Goal: Use online tool/utility: Use online tool/utility

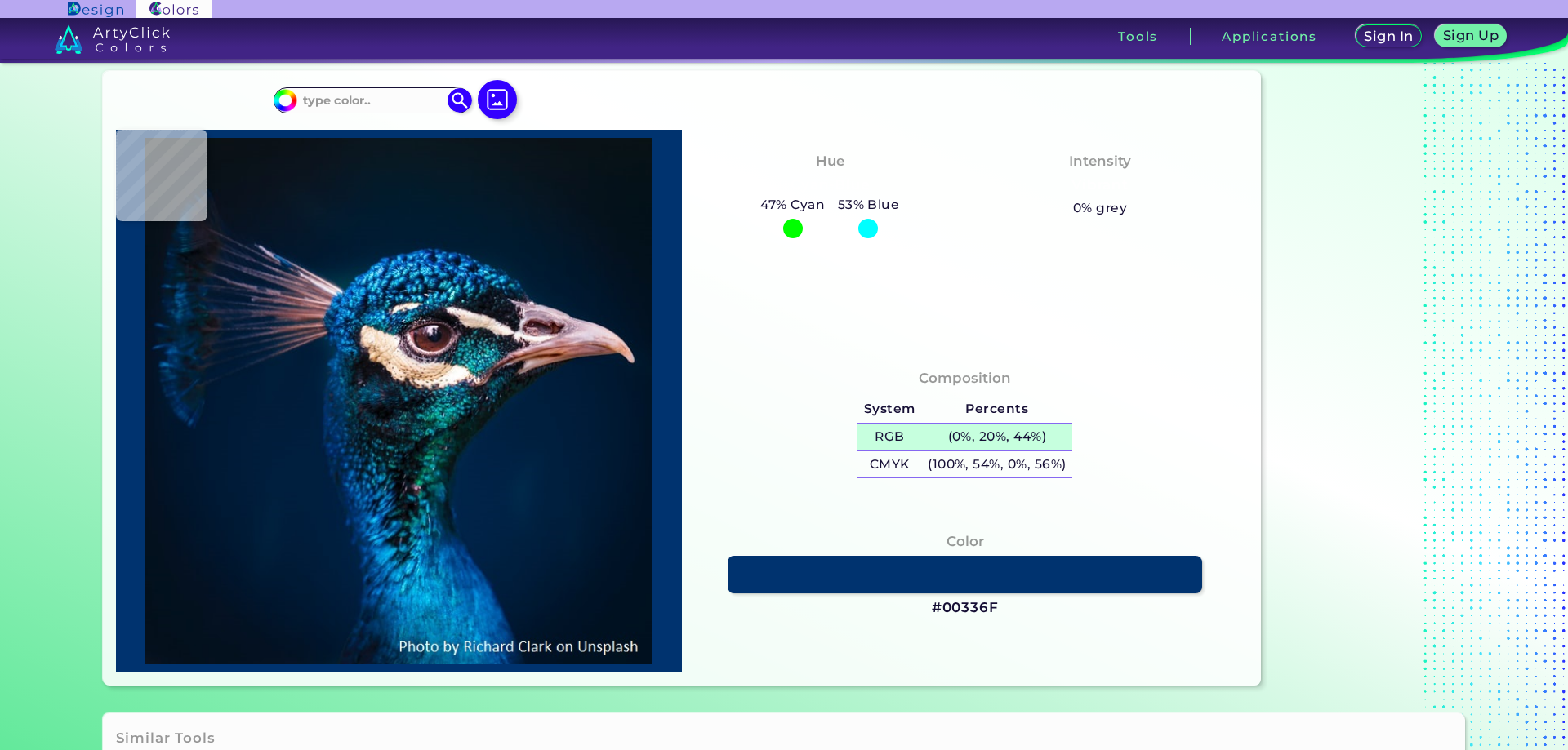
scroll to position [81, 0]
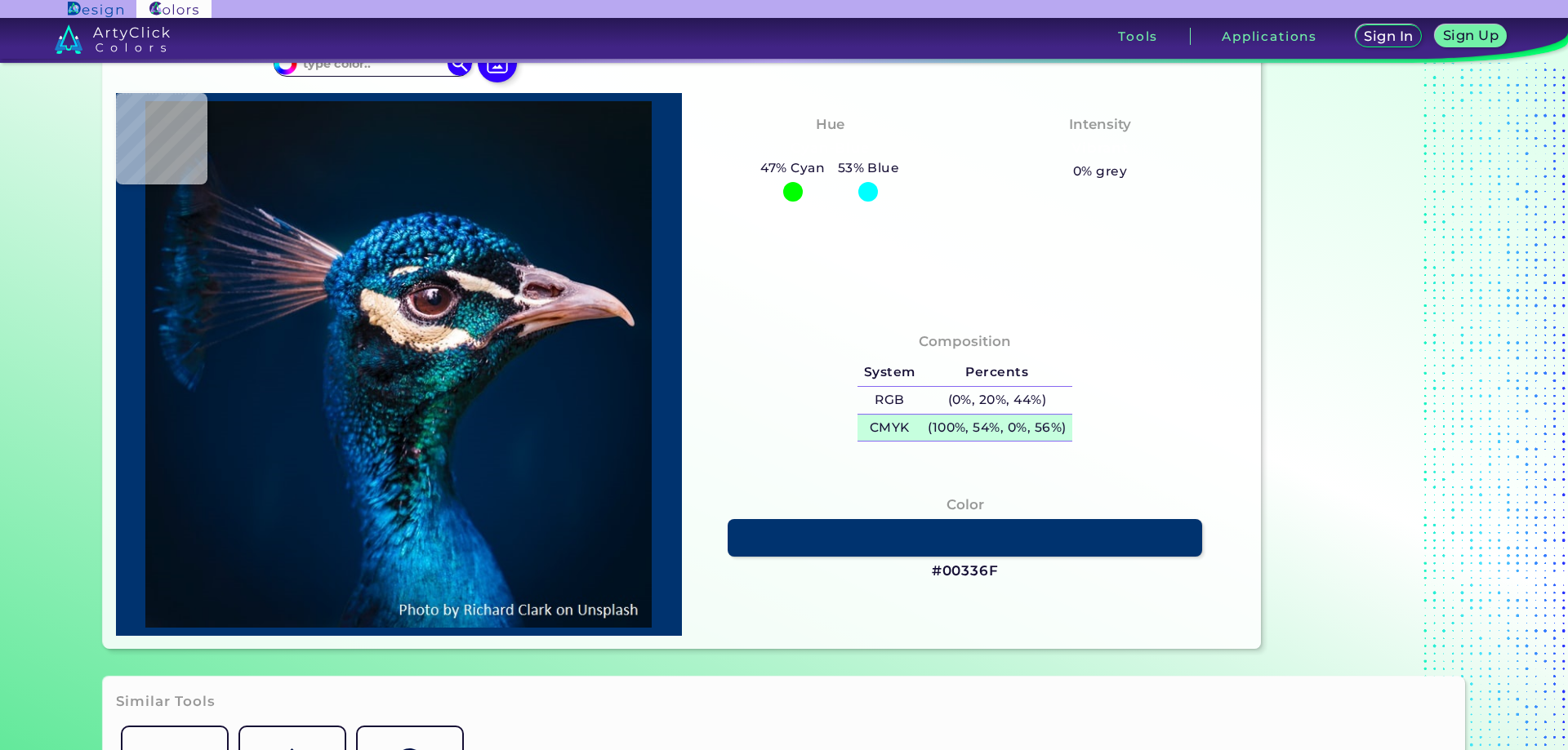
click at [921, 431] on h5 "(100%, 54%, 0%, 56%)" at bounding box center [997, 428] width 151 height 27
click at [921, 431] on h5 "(100%, 54%, 0%, 56%) copied" at bounding box center [997, 428] width 151 height 27
copy h5 "("
click at [944, 425] on h5 "(100%, 54%, 0%, 56%) copied copied" at bounding box center [997, 428] width 151 height 27
click at [950, 428] on h5 "(100%, 54%, 0%, 56%) copied" at bounding box center [997, 428] width 151 height 27
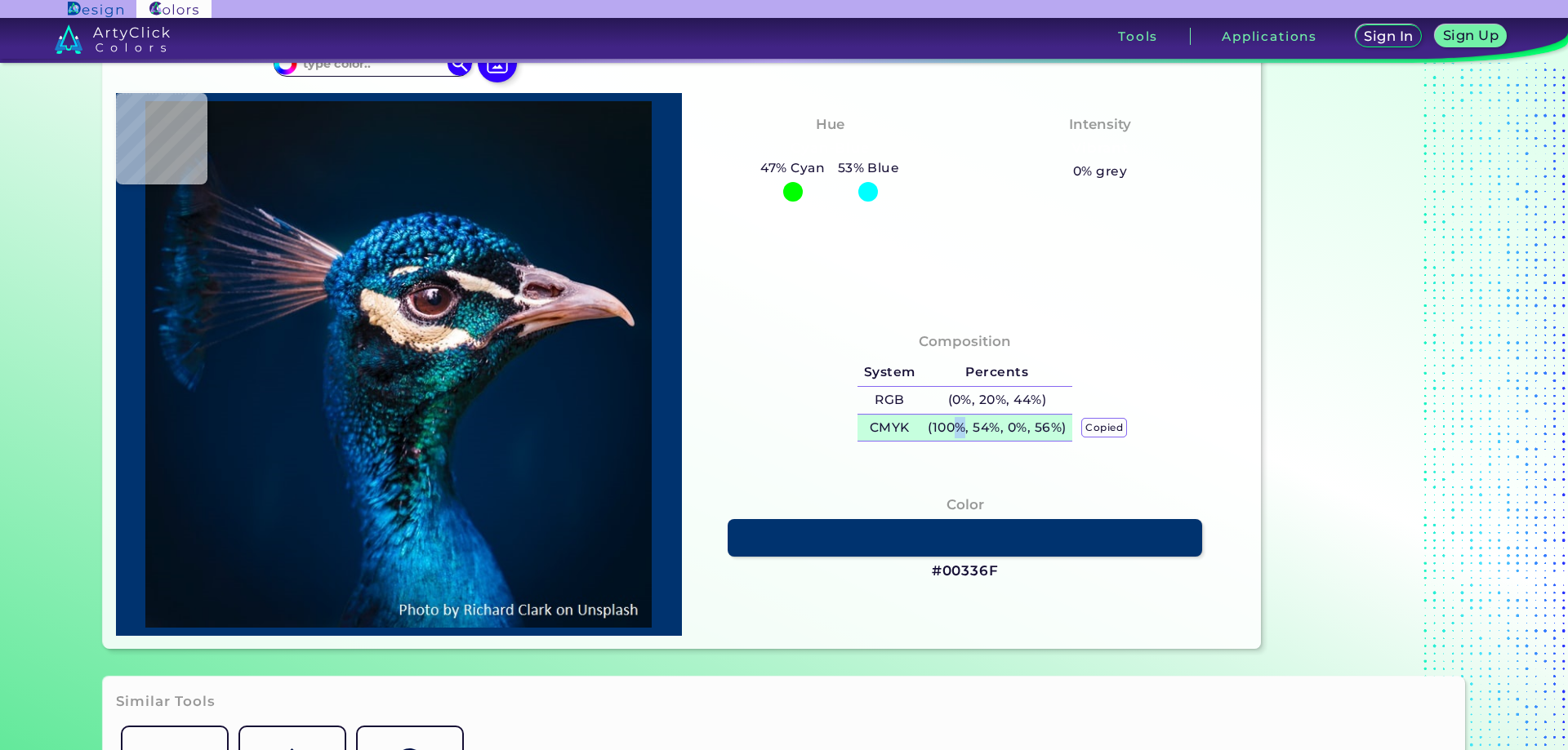
click at [950, 428] on h5 "(100%, 54%, 0%, 56%) copied copied" at bounding box center [997, 428] width 151 height 27
copy h5 "%"
click at [963, 504] on h4 "Color" at bounding box center [964, 505] width 37 height 23
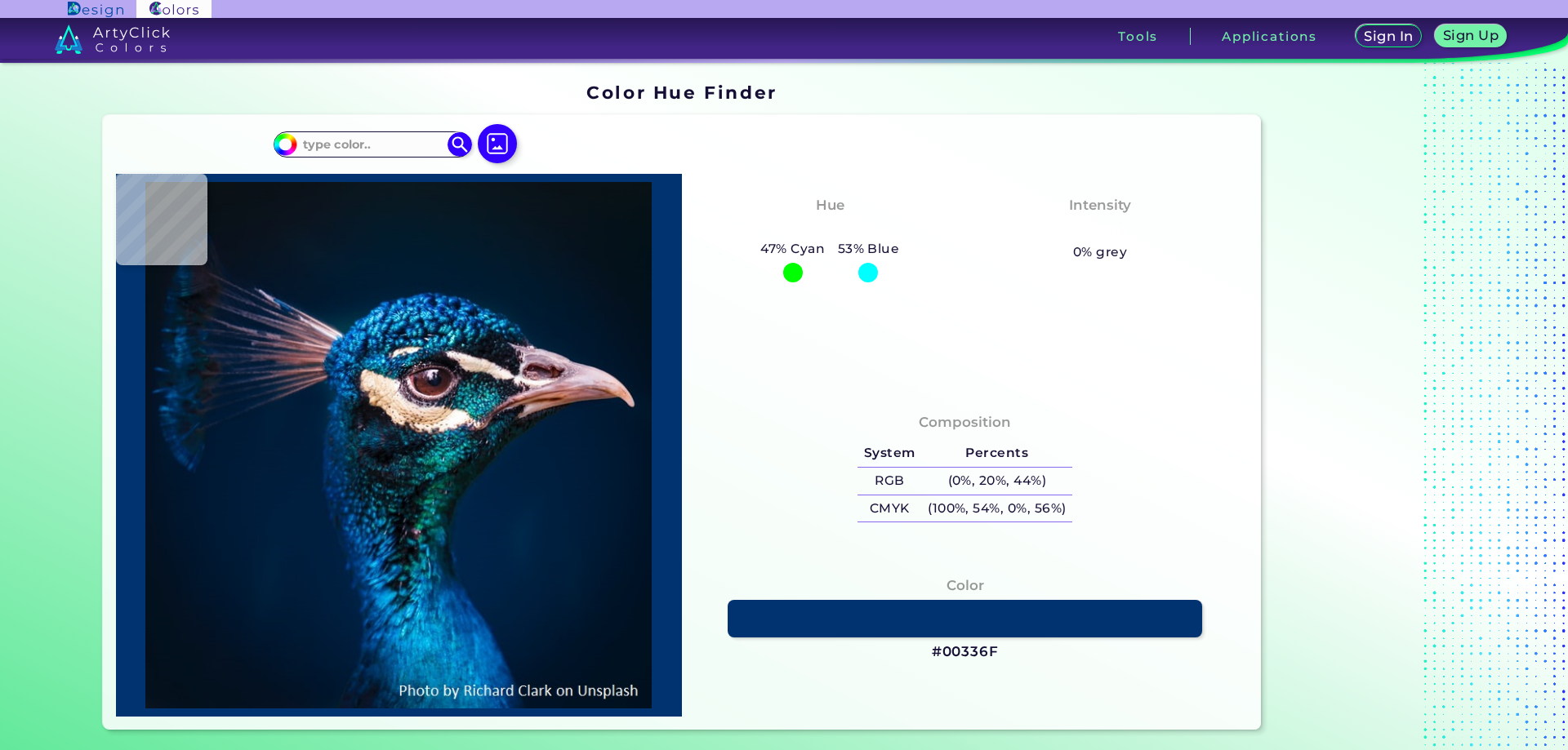
scroll to position [0, 0]
click at [795, 261] on div "47% Cyan" at bounding box center [792, 261] width 76 height 44
click at [797, 248] on h5 "47% Cyan" at bounding box center [792, 250] width 76 height 22
type input "#041119"
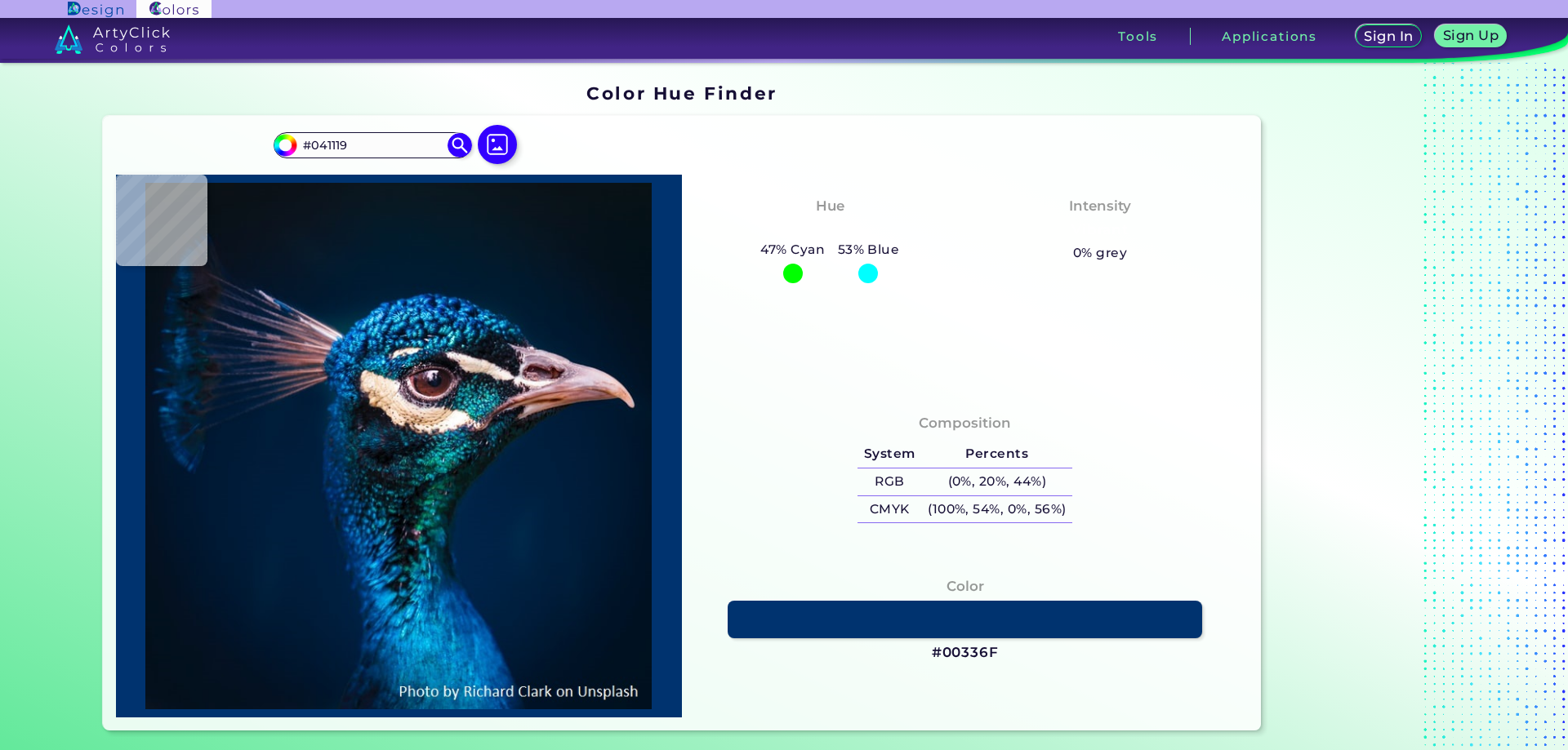
type input "#09181f"
type input "#09181F"
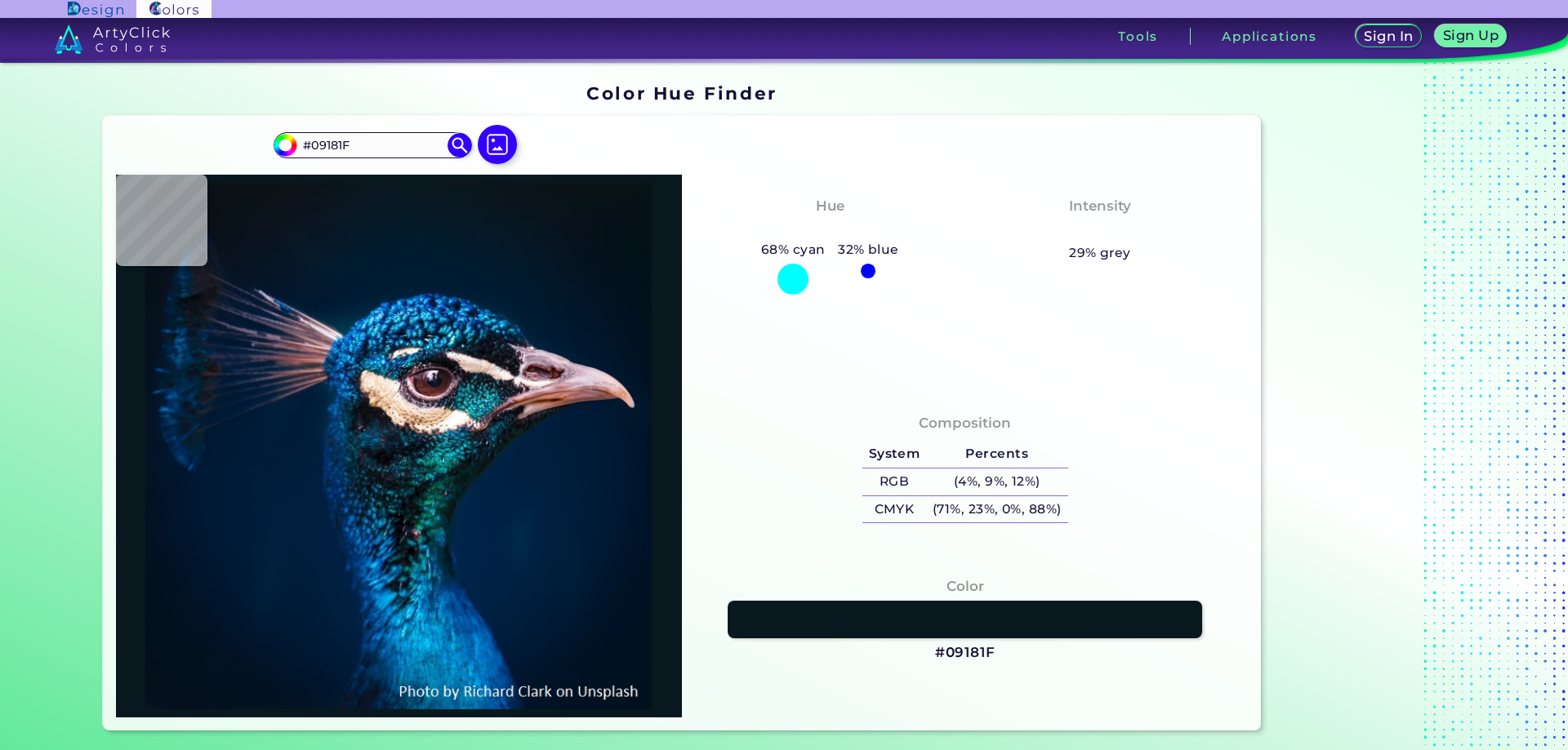
type input "#0a1117"
type input "#0A1117"
type input "#000000"
type input "#0a101c"
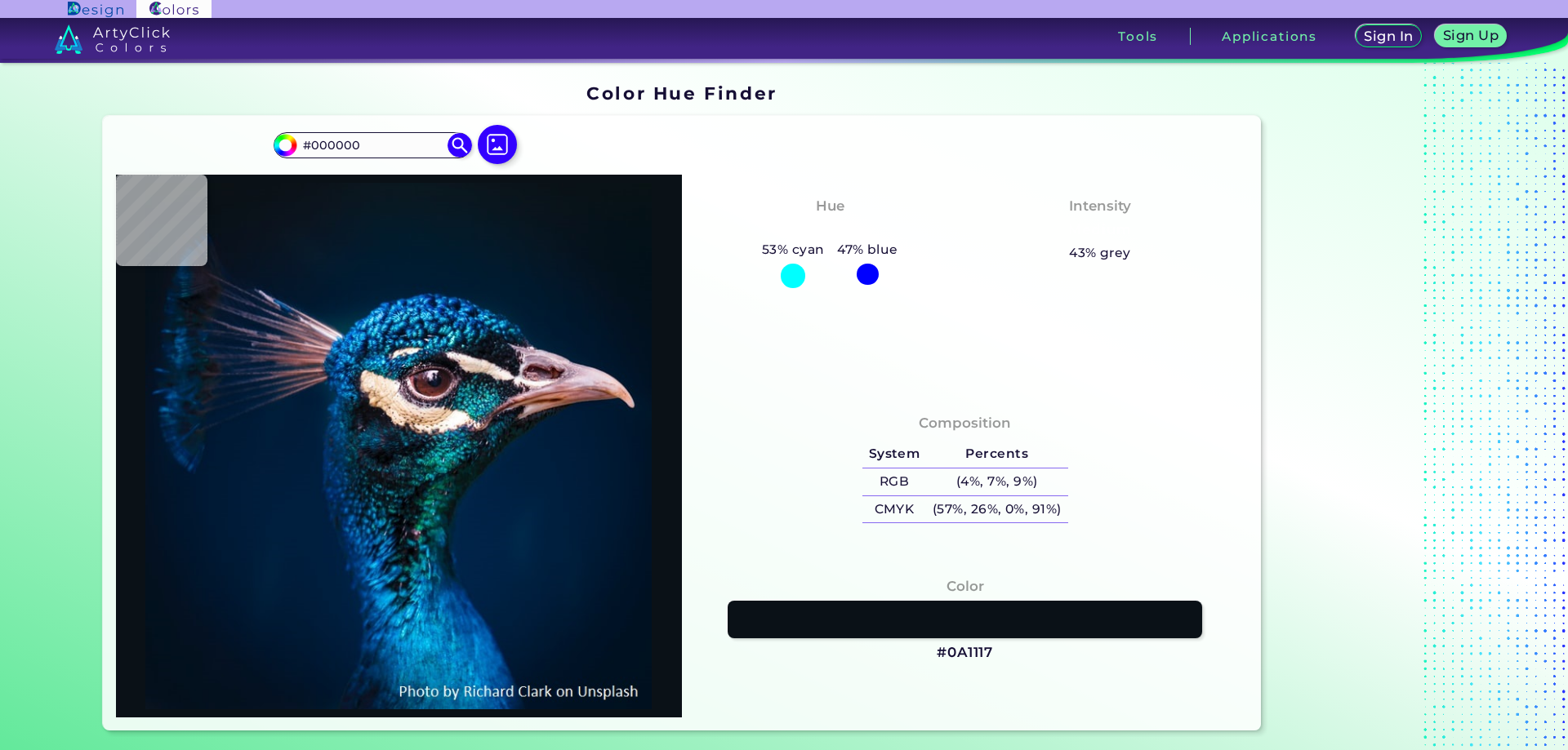
type input "#0A101C"
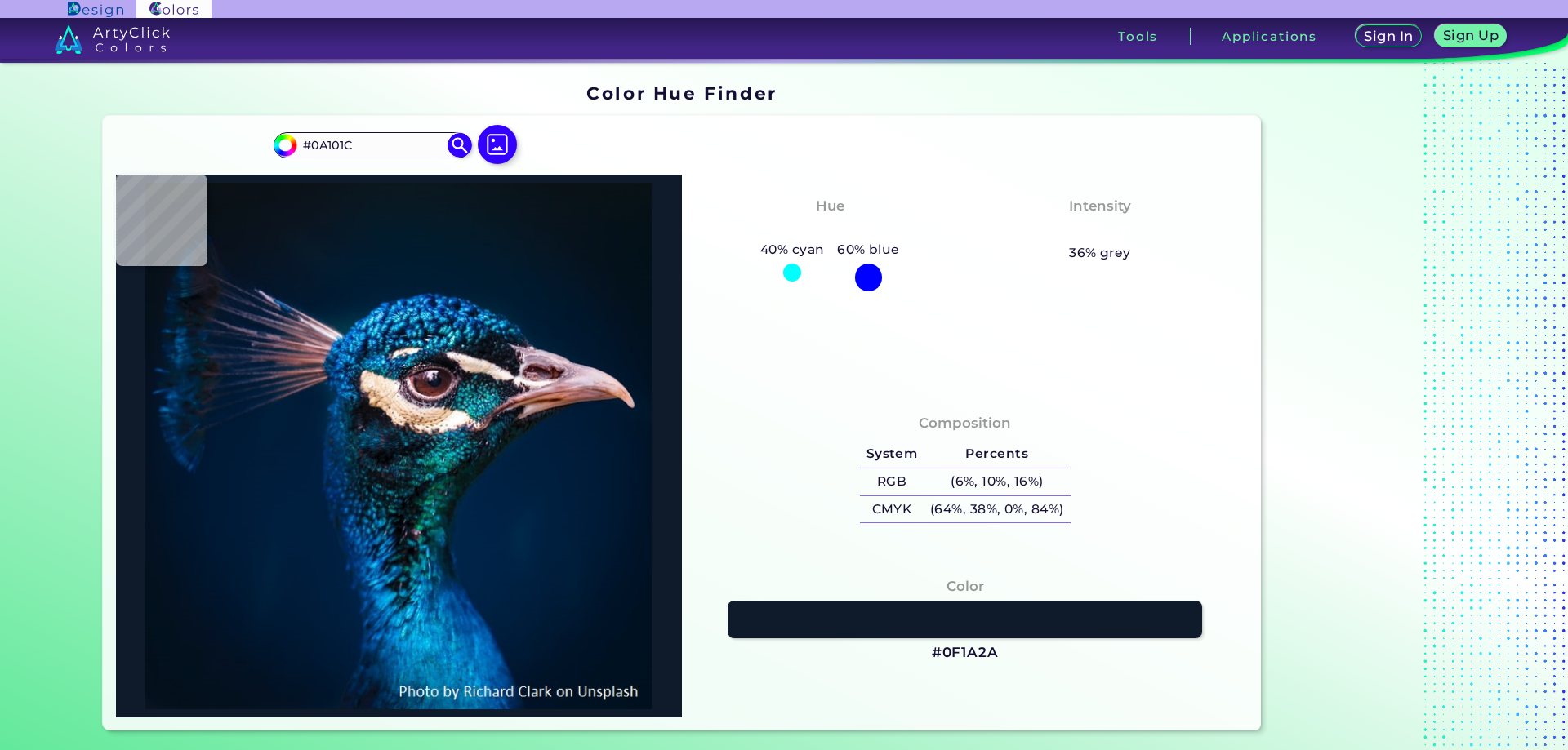
type input "#0f1a2a"
type input "#0F1A2A"
type input "#0c1826"
type input "#0C1826"
type input "#0a121f"
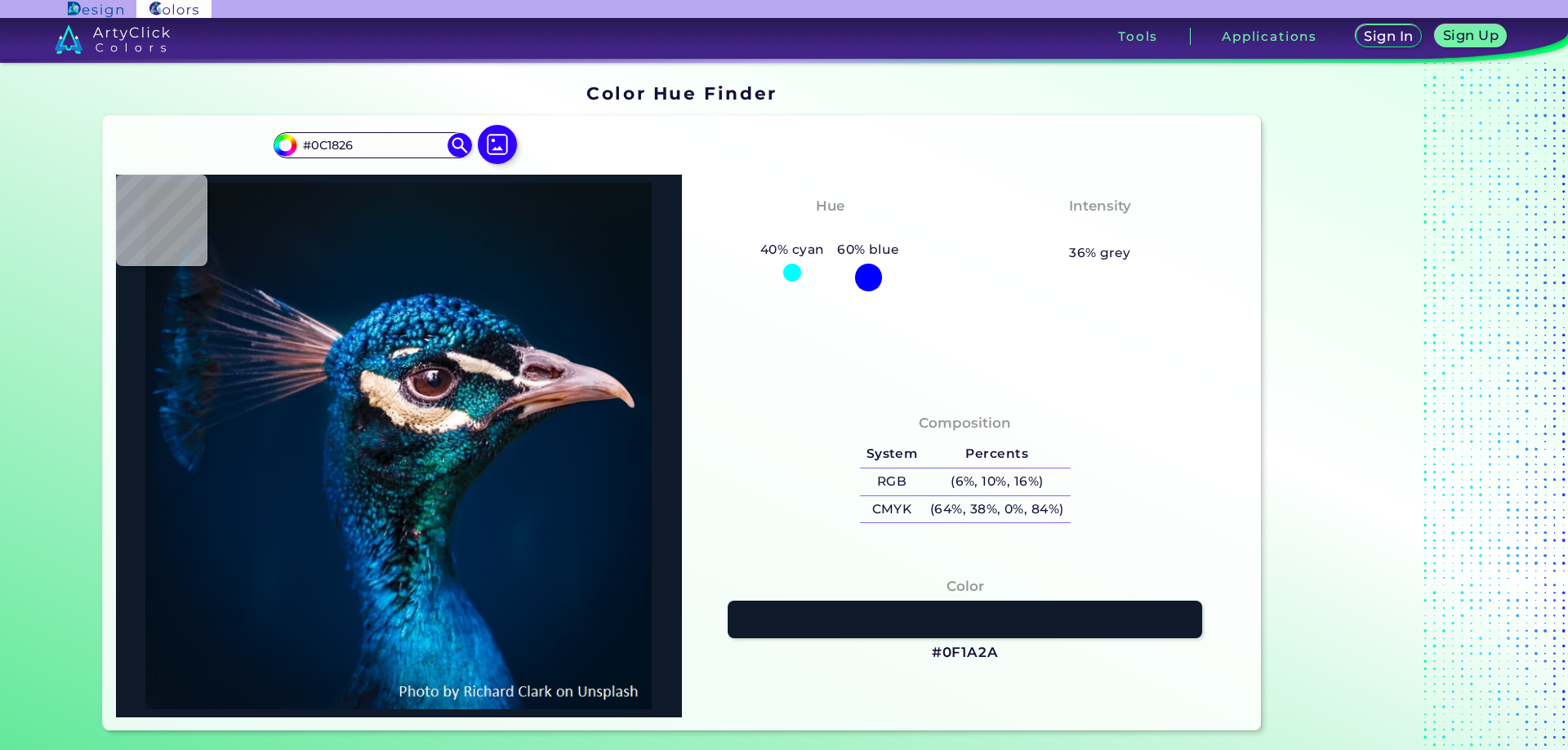
type input "#0A121F"
type input "#071321"
type input "#071522"
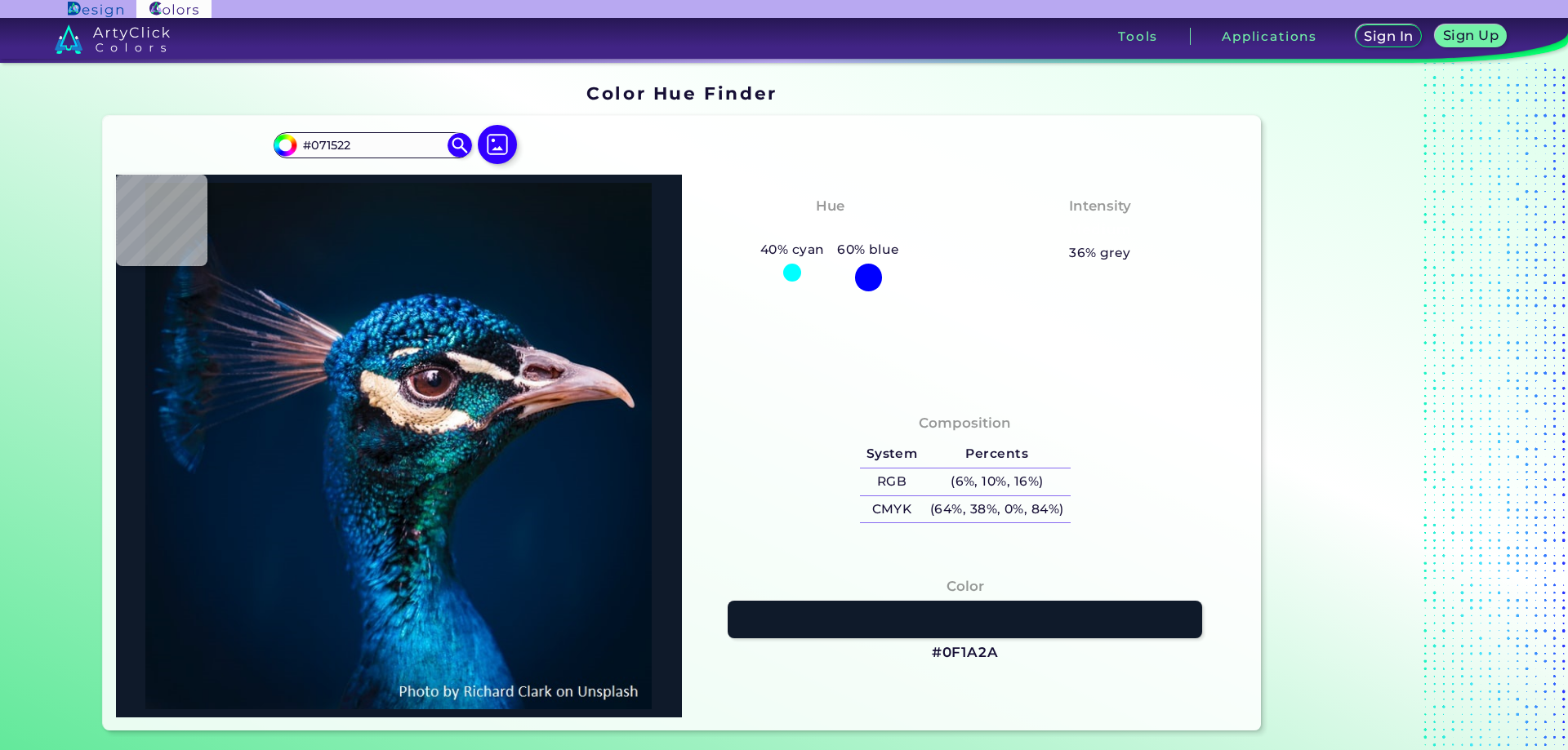
type input "#051522"
type input "#071424"
type input "#081525"
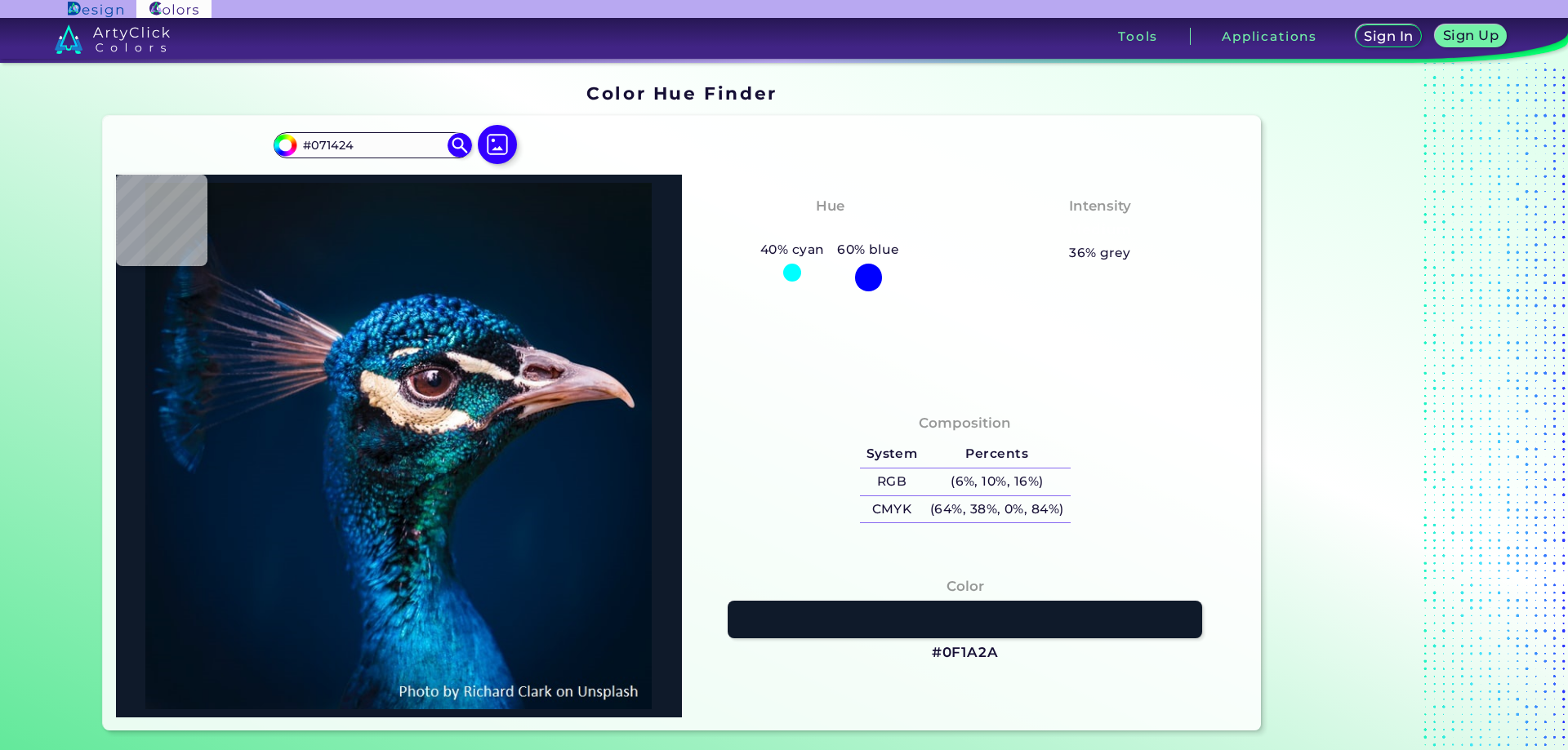
type input "#081525"
type input "#081623"
type input "#091724"
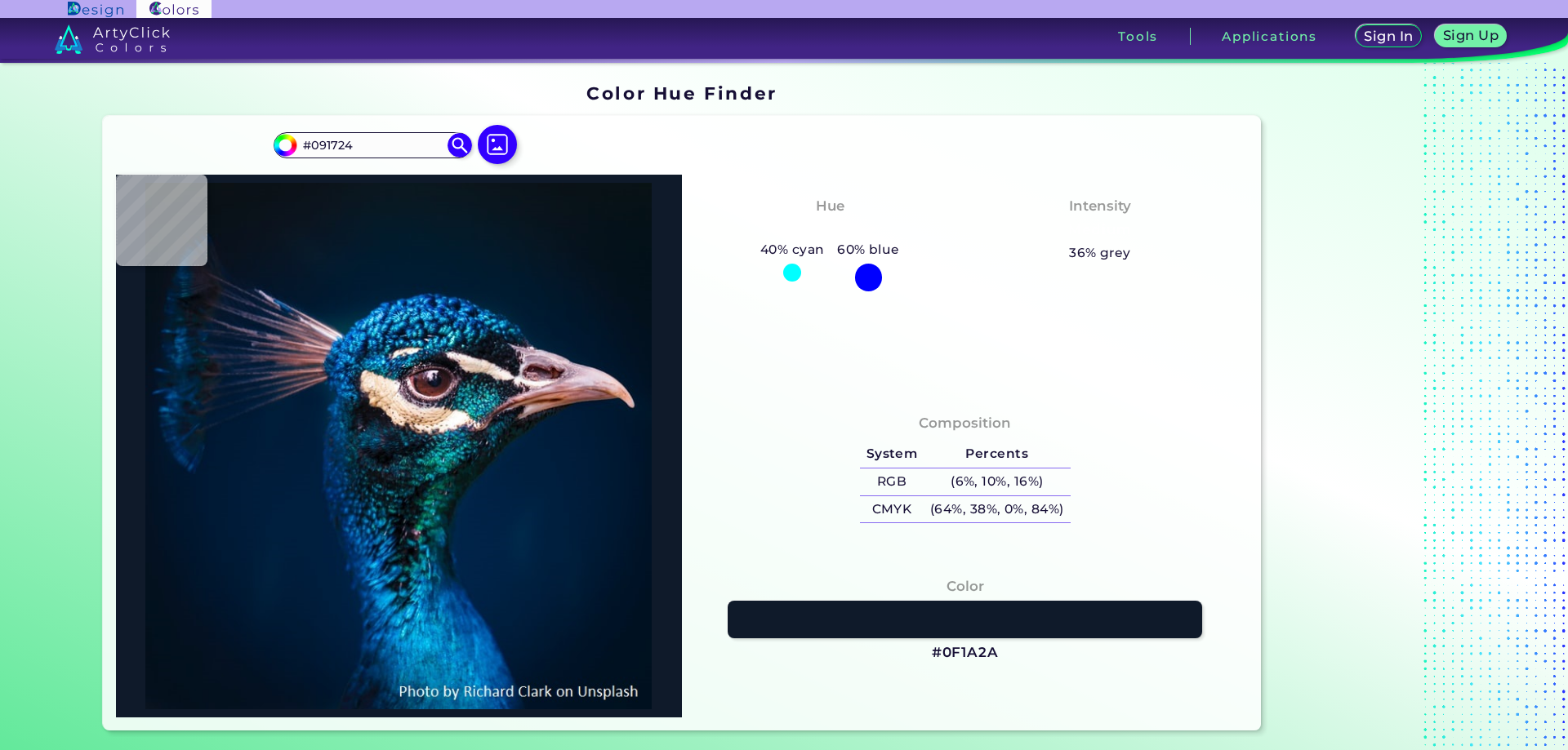
type input "#081826"
type input "#0a1624"
type input "#0A1624"
type input "#091521"
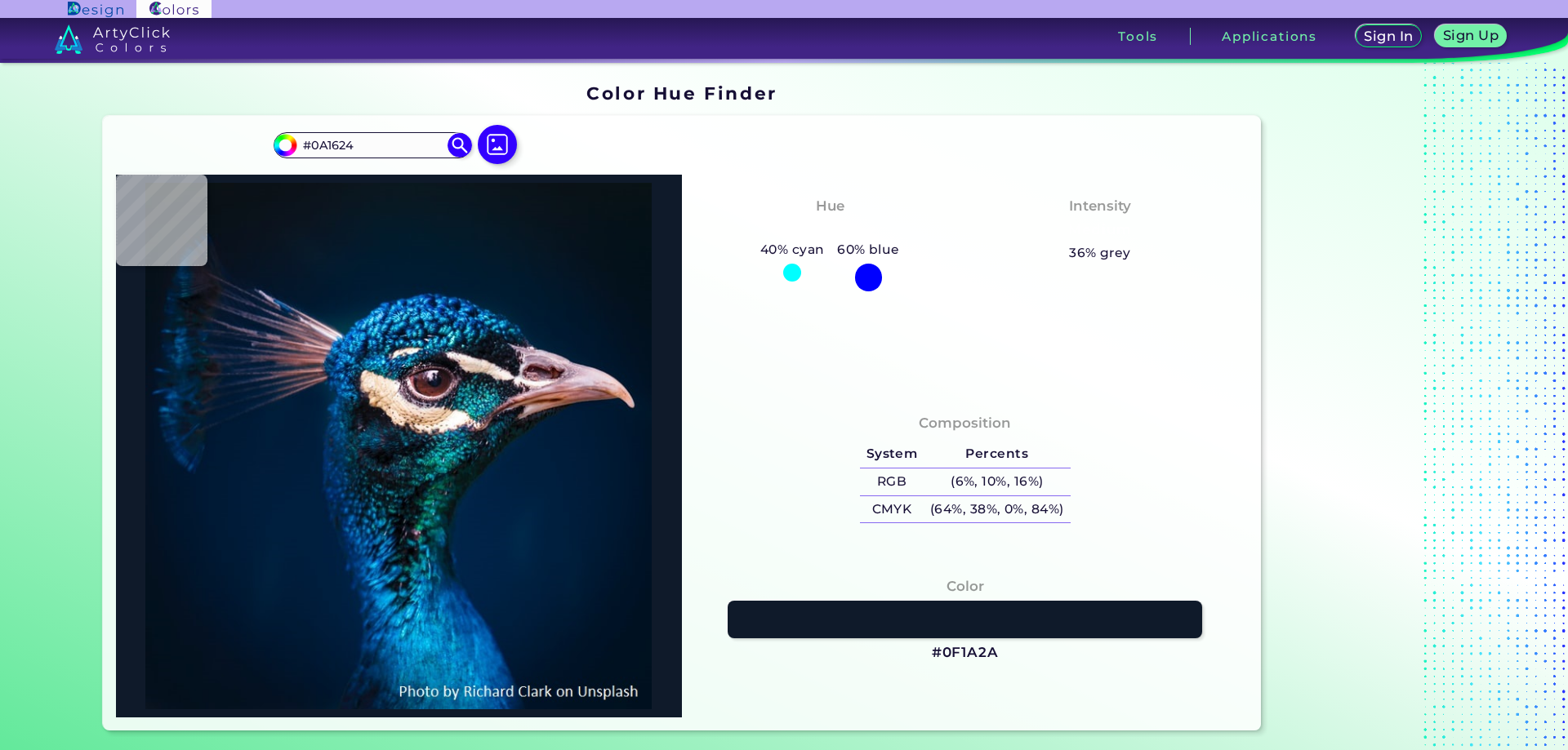
type input "#091521"
type input "#0a1622"
type input "#0A1622"
type input "#0b1521"
type input "#0B1521"
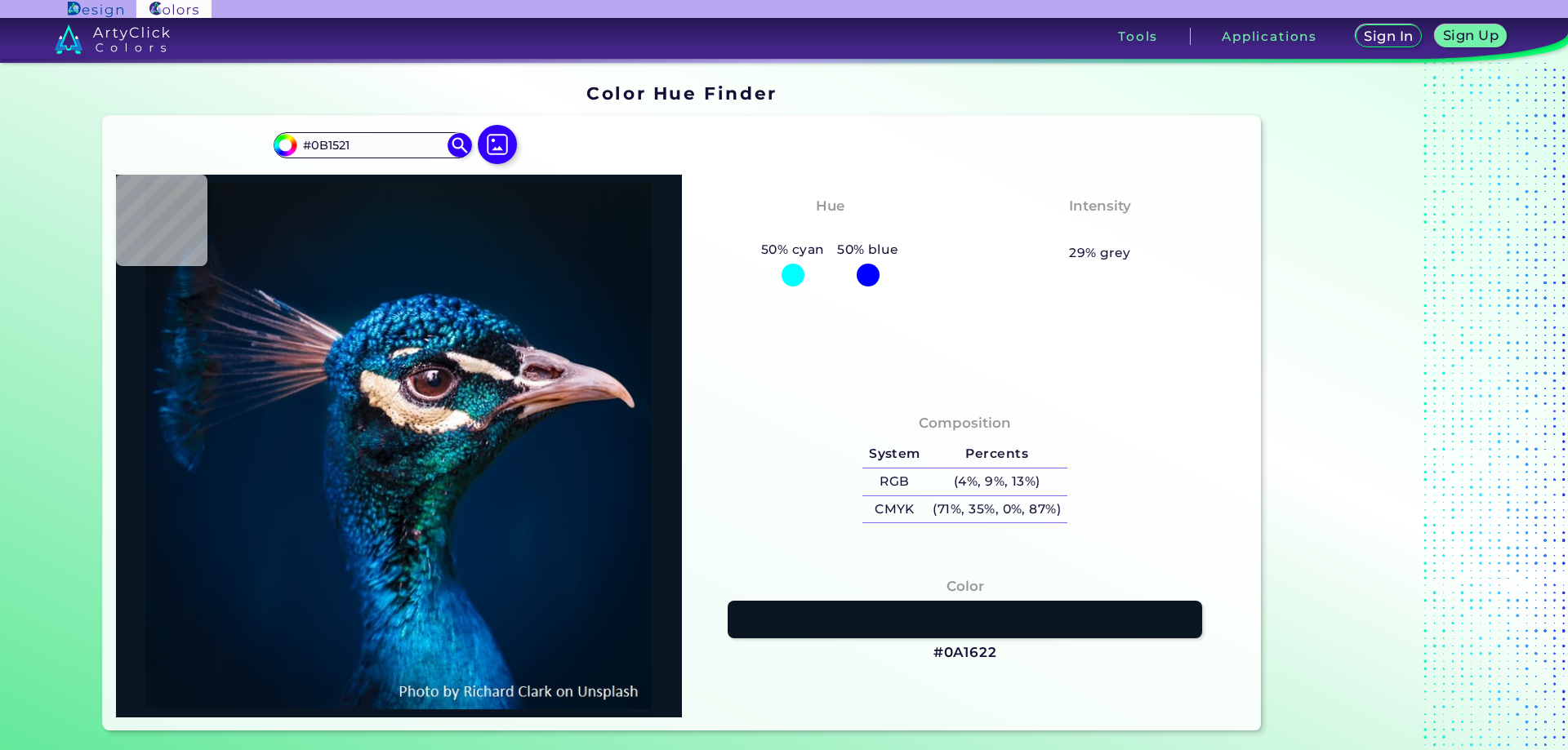
type input "#0c1620"
type input "#0C1620"
type input "#0b151f"
type input "#0B151F"
type input "#0b151e"
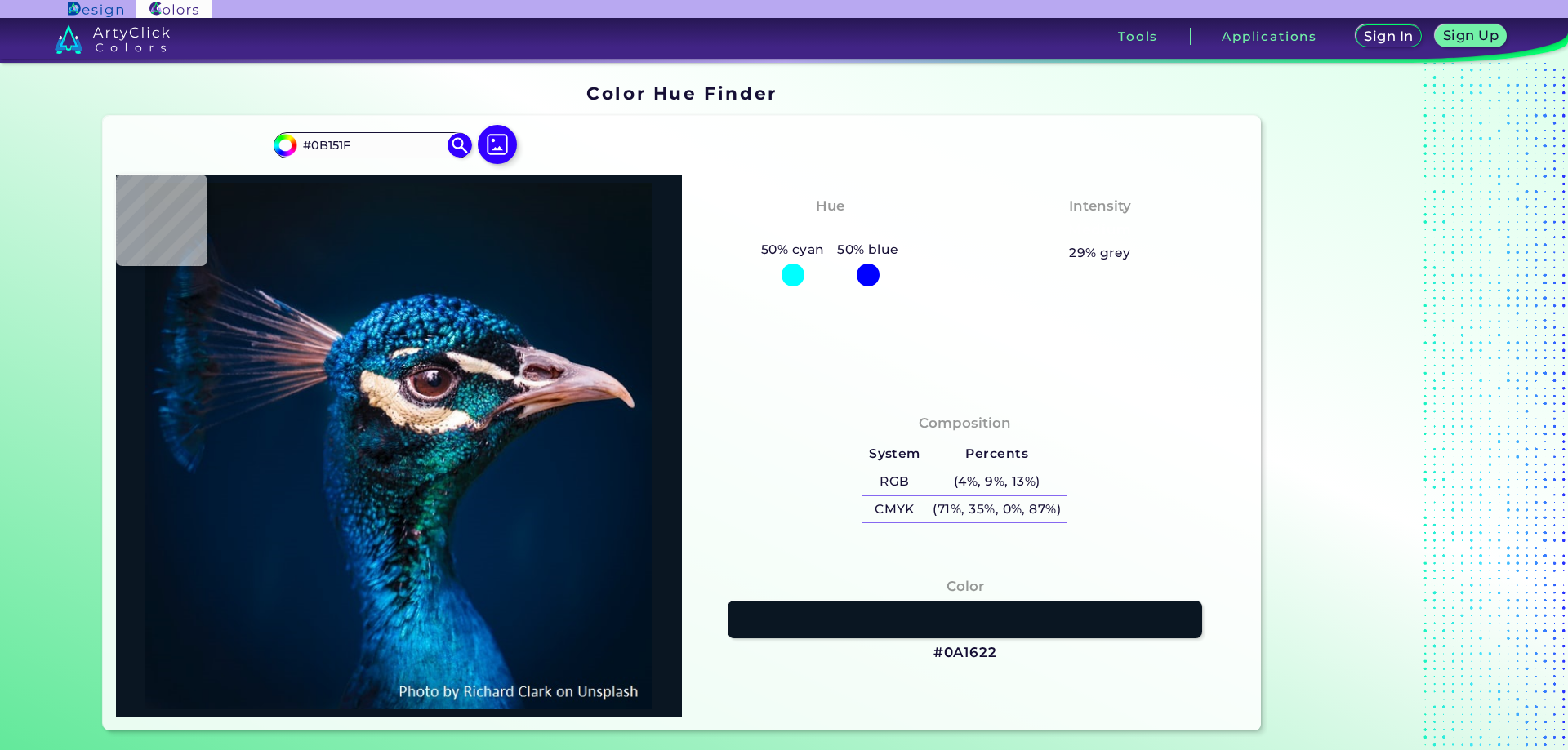
type input "#0B151E"
type input "#0b141b"
type input "#0B141B"
type input "#0b151c"
click at [359, 144] on input "#0B151C" at bounding box center [372, 145] width 152 height 22
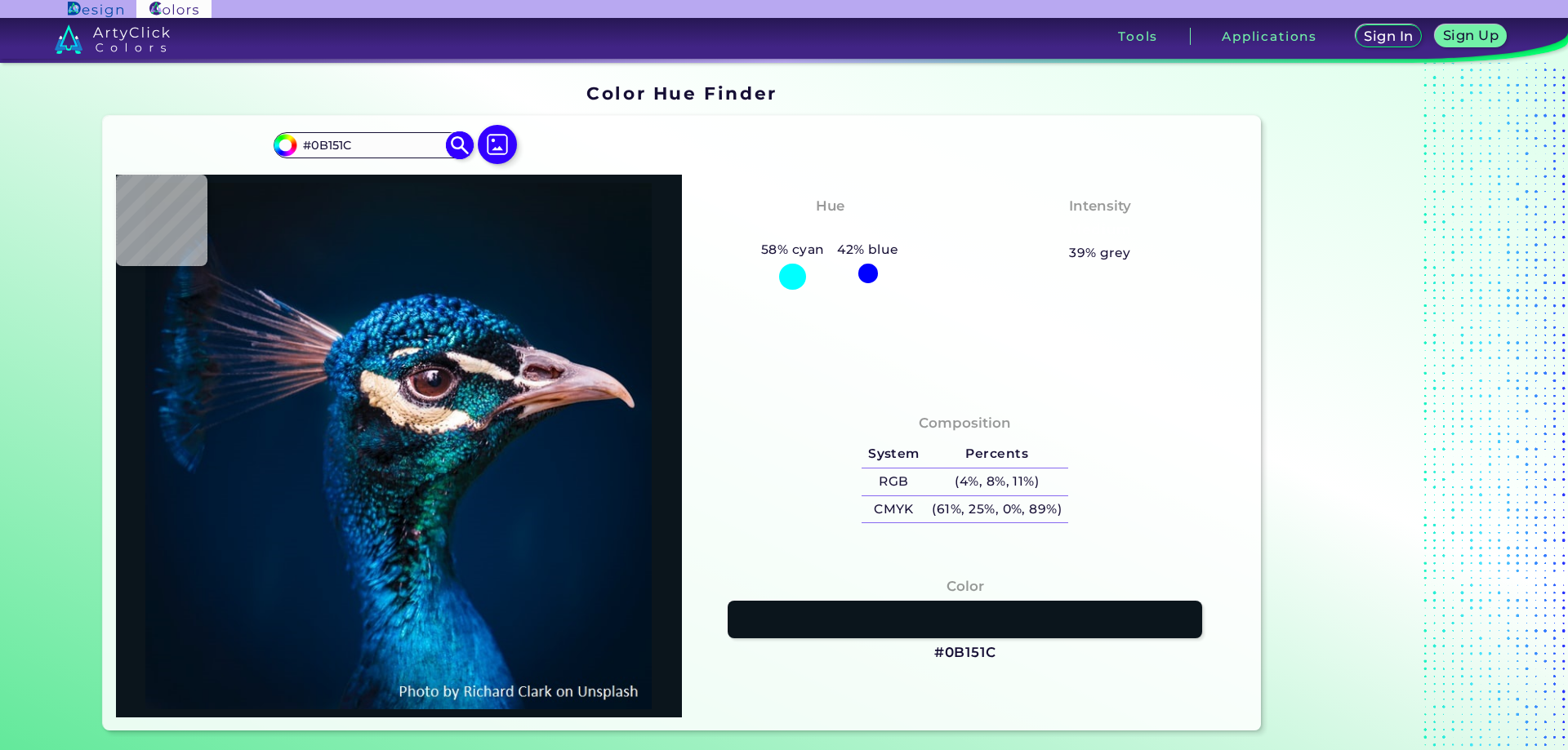
click at [359, 144] on input "#0B151C" at bounding box center [372, 145] width 152 height 22
paste input "d71920"
type input "#d71920"
click at [453, 146] on img at bounding box center [460, 145] width 28 height 28
type input "#d71920"
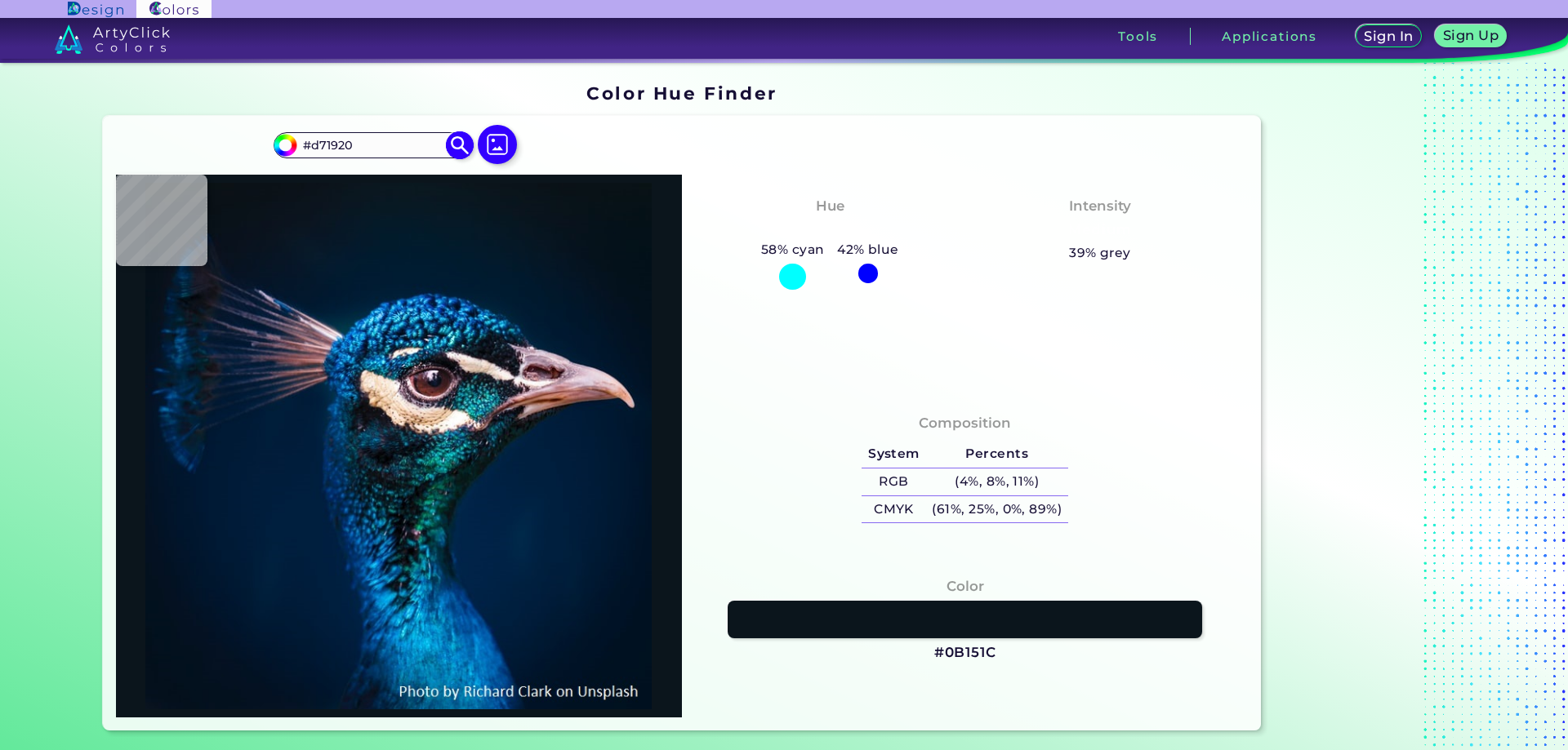
type input "#D71920"
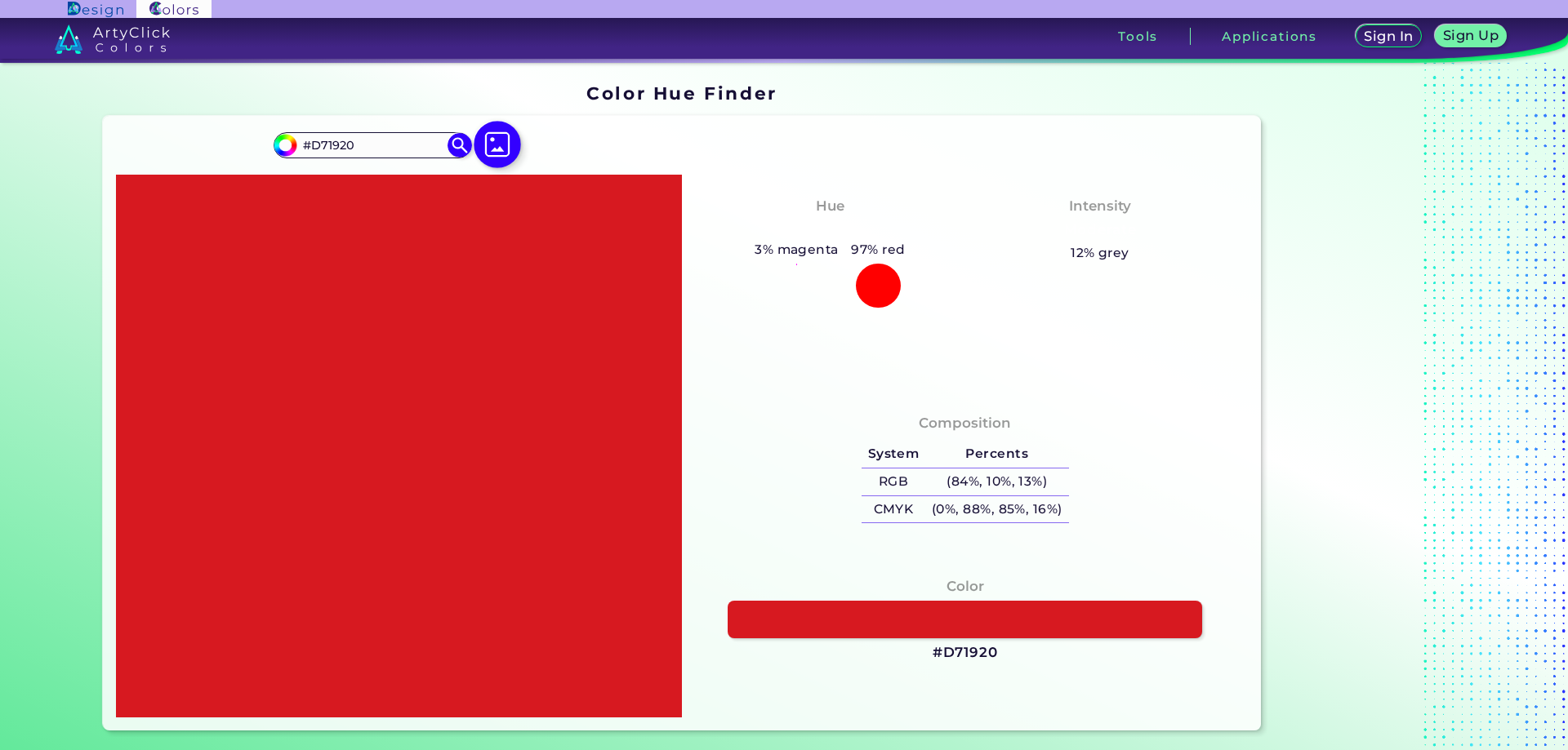
click at [498, 149] on img at bounding box center [497, 145] width 47 height 47
click at [0, 0] on input "file" at bounding box center [0, 0] width 0 height 0
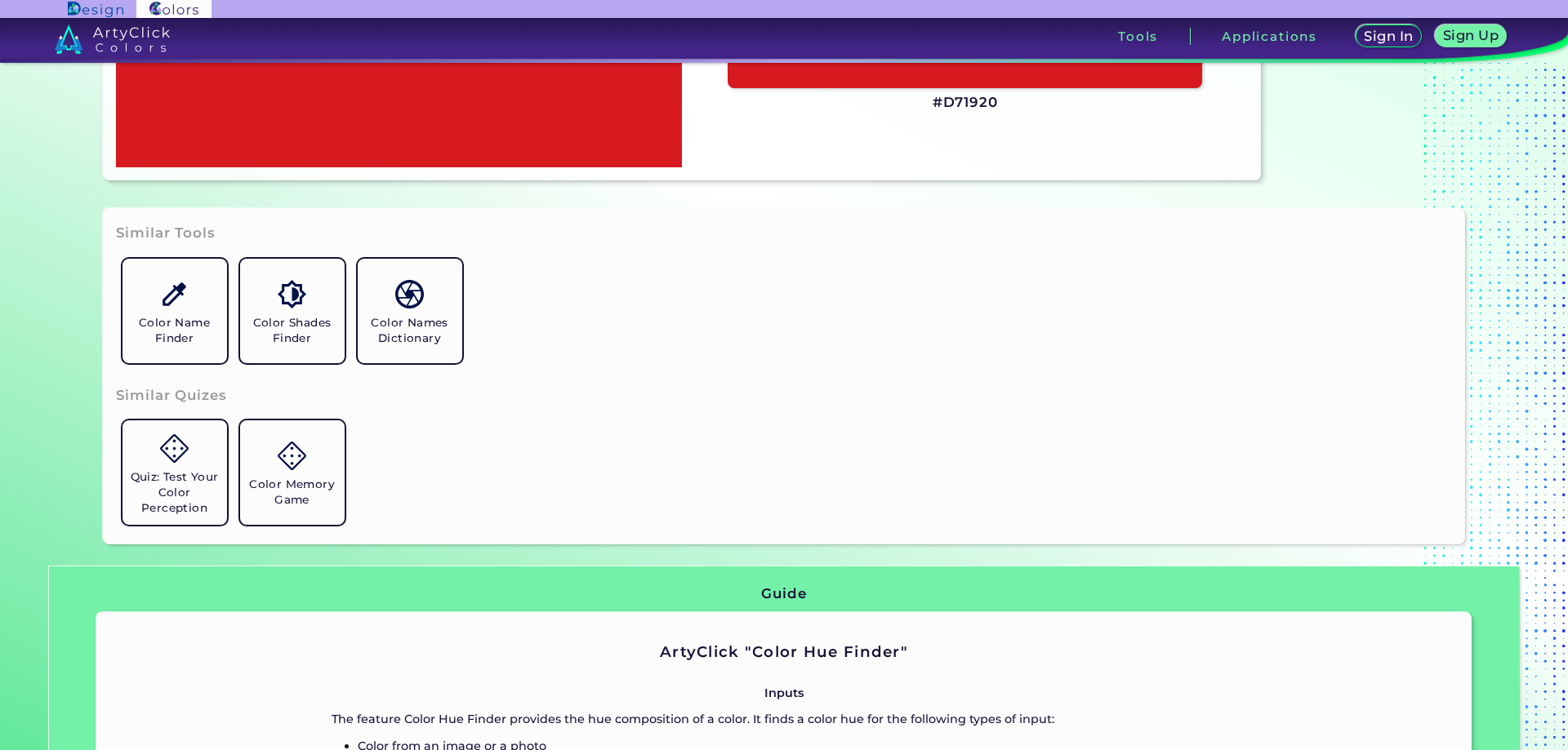
scroll to position [571, 0]
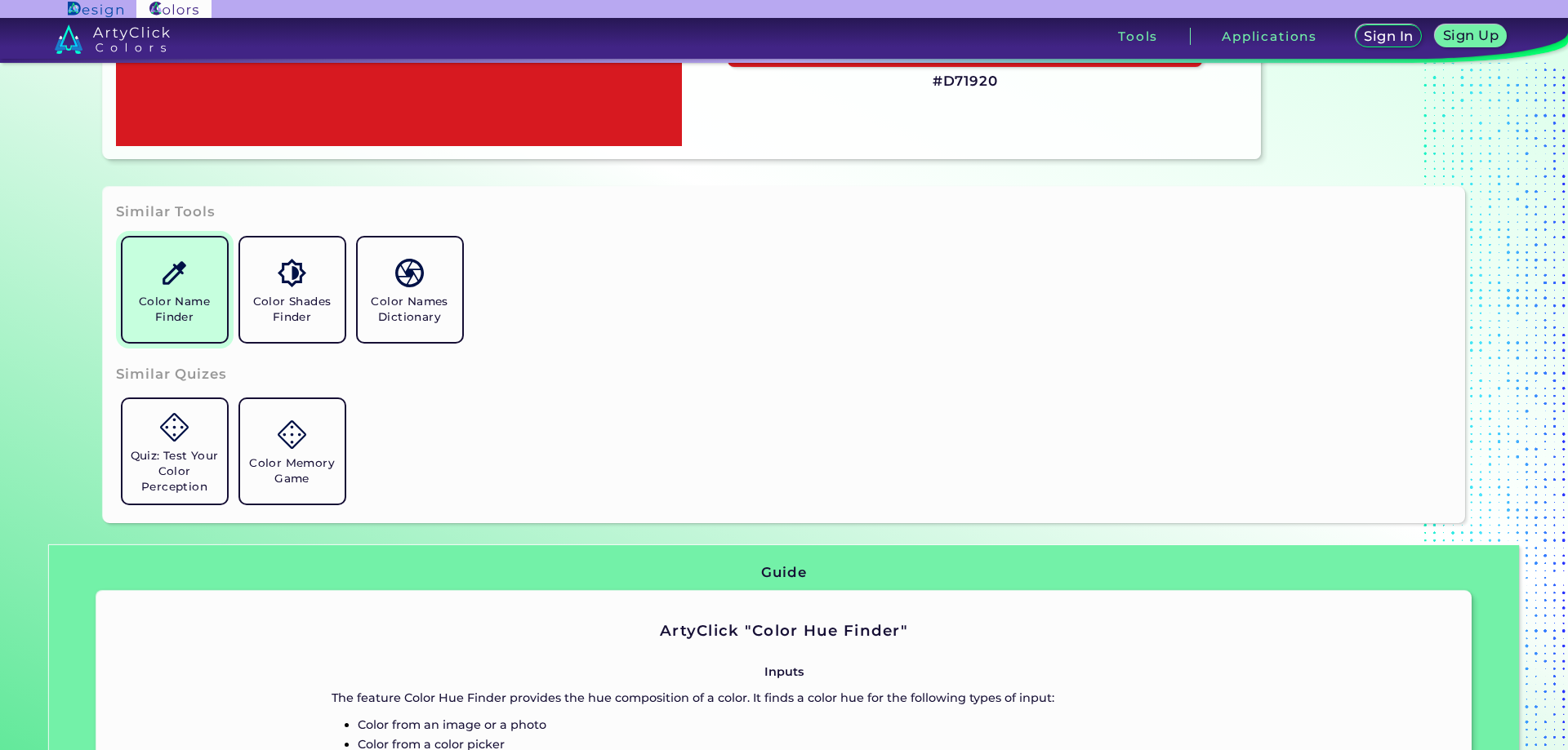
click at [157, 291] on link "Color Name Finder" at bounding box center [175, 289] width 117 height 117
